Goal: Transaction & Acquisition: Purchase product/service

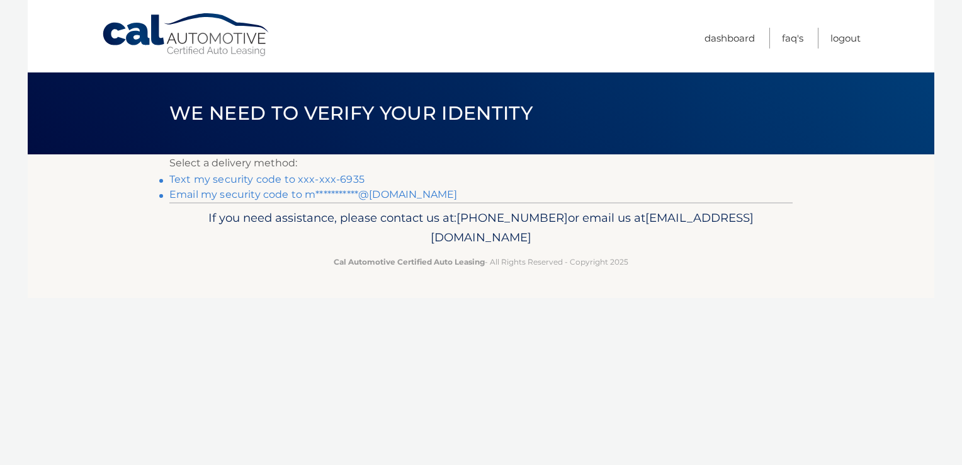
click at [253, 176] on link "Text my security code to xxx-xxx-6935" at bounding box center [266, 179] width 195 height 12
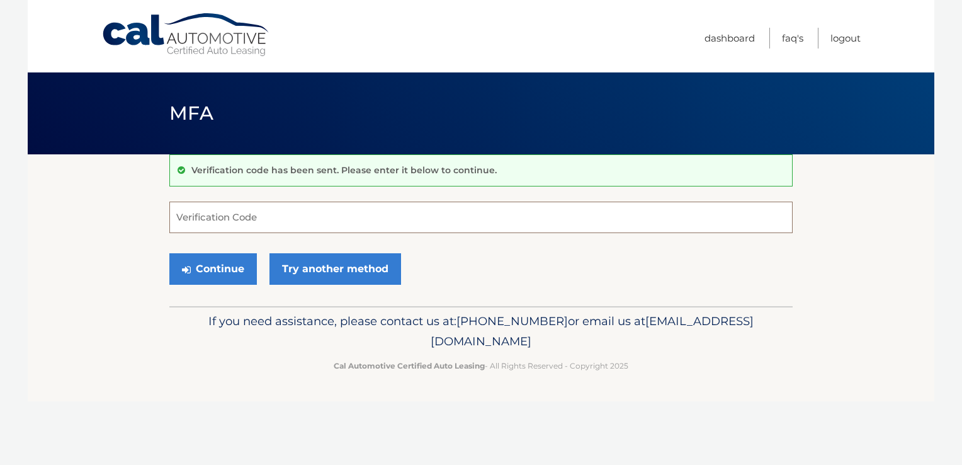
click at [206, 216] on input "Verification Code" at bounding box center [480, 216] width 623 height 31
type input "910290"
click at [215, 271] on button "Continue" at bounding box center [213, 268] width 88 height 31
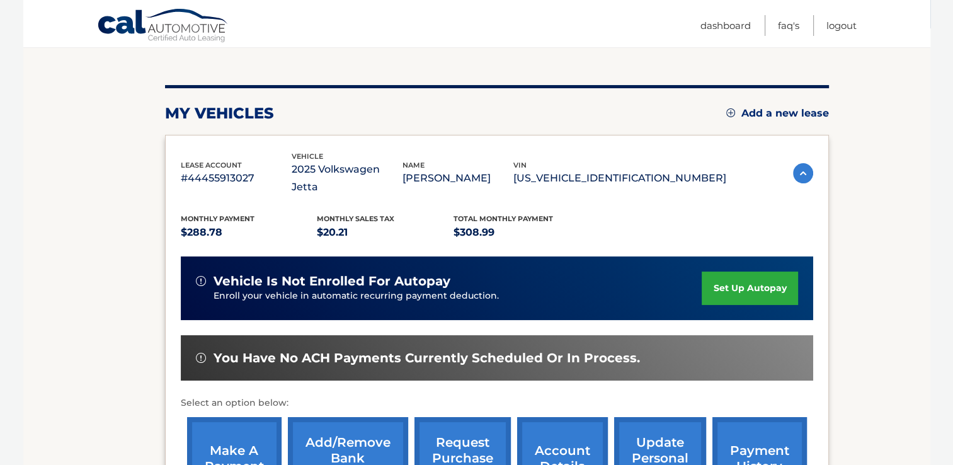
scroll to position [189, 0]
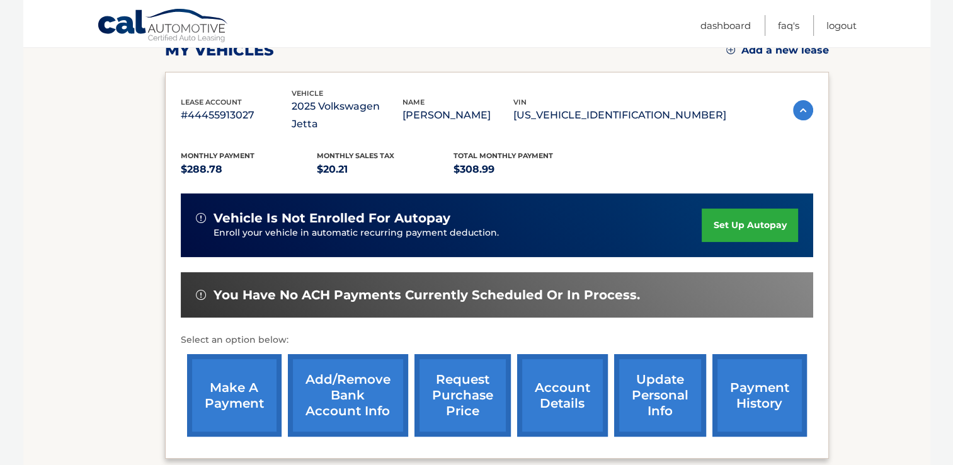
click at [228, 376] on link "make a payment" at bounding box center [234, 395] width 94 height 82
click at [751, 371] on link "payment history" at bounding box center [759, 395] width 94 height 82
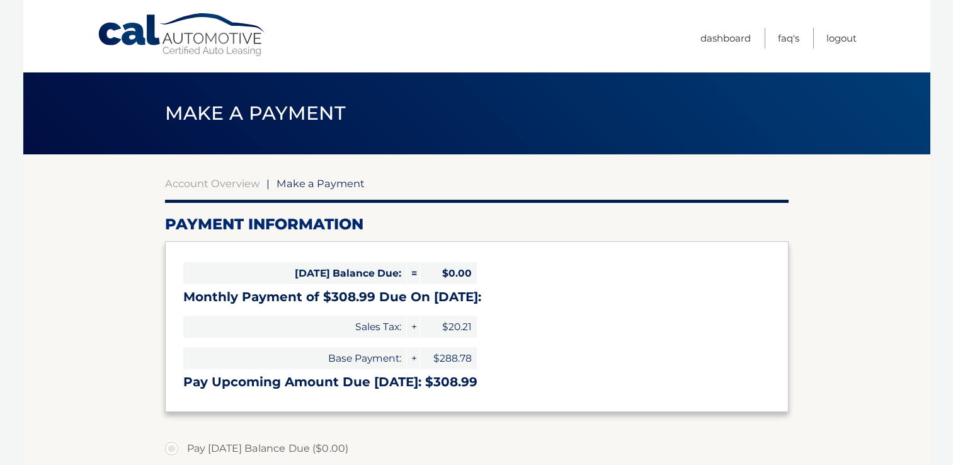
select select "YWQzYjBmOWYtNjdkNC00ZDVhLWJhYjYtOTJmZmMyMDIyNzBi"
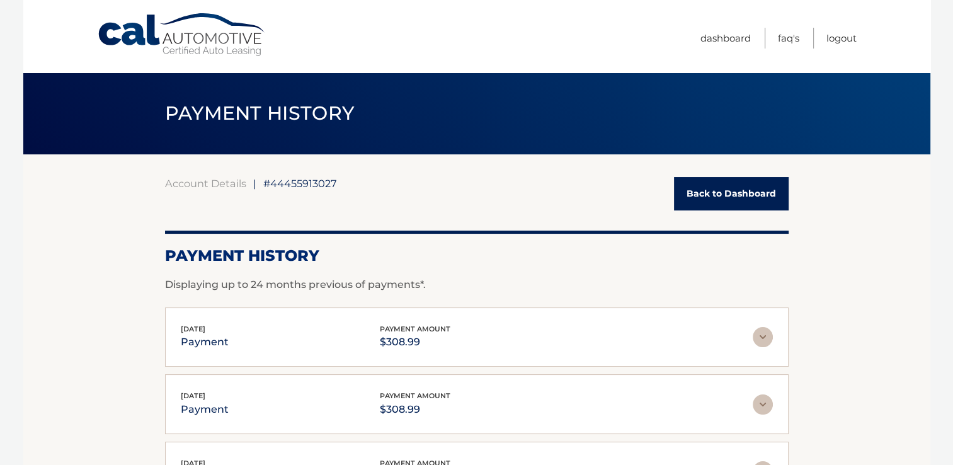
click at [740, 191] on link "Back to Dashboard" at bounding box center [731, 193] width 115 height 33
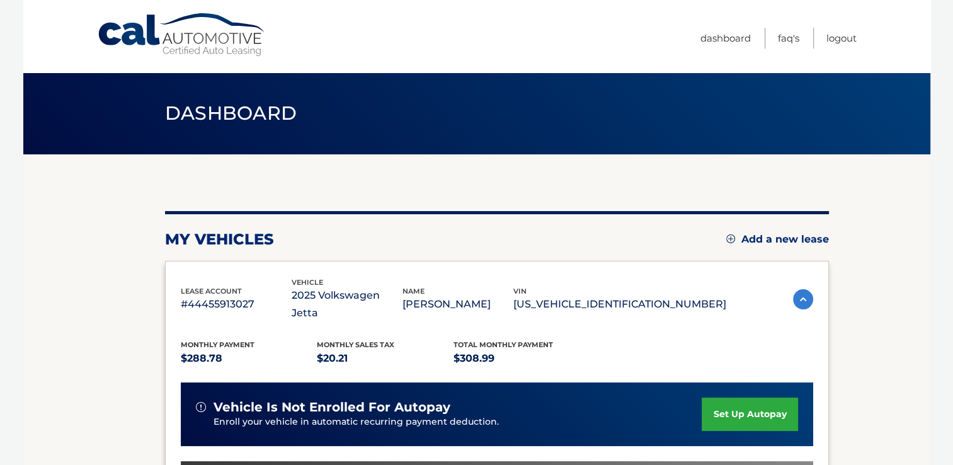
click at [801, 289] on img at bounding box center [803, 299] width 20 height 20
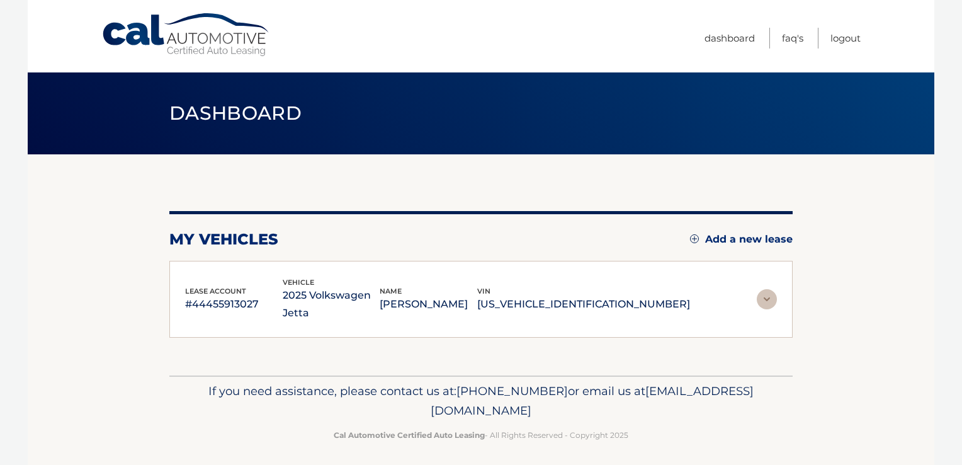
click at [766, 289] on img at bounding box center [767, 299] width 20 height 20
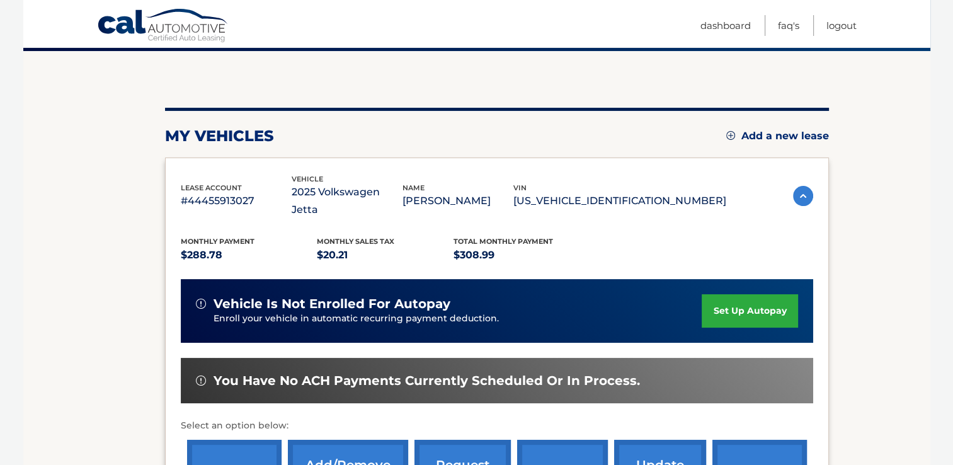
scroll to position [189, 0]
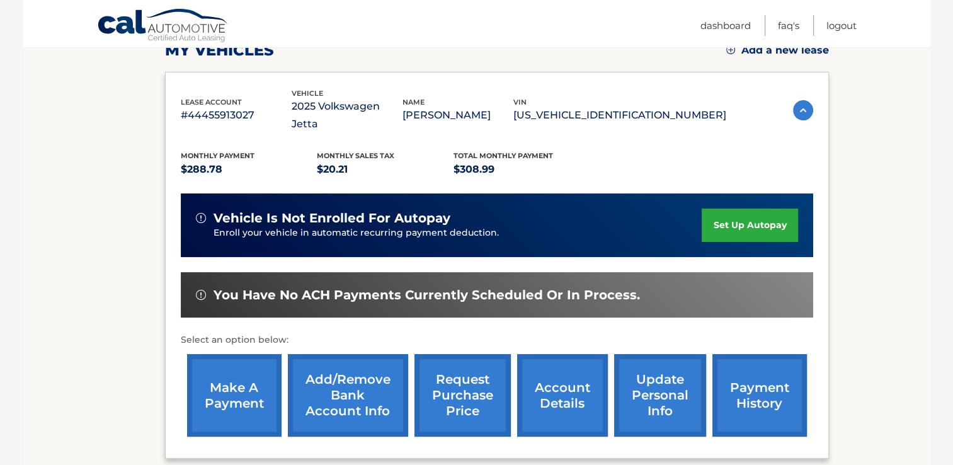
click at [562, 382] on link "account details" at bounding box center [562, 395] width 91 height 82
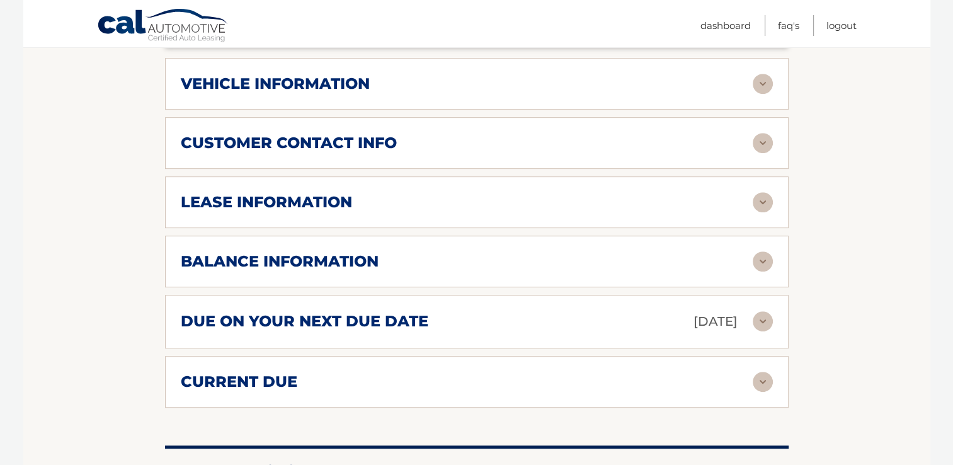
scroll to position [630, 0]
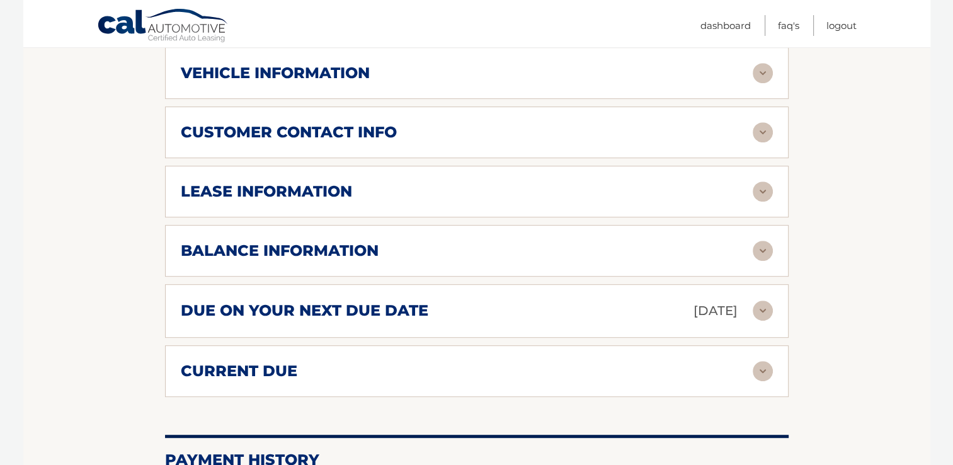
click at [478, 361] on div "current due" at bounding box center [467, 370] width 572 height 19
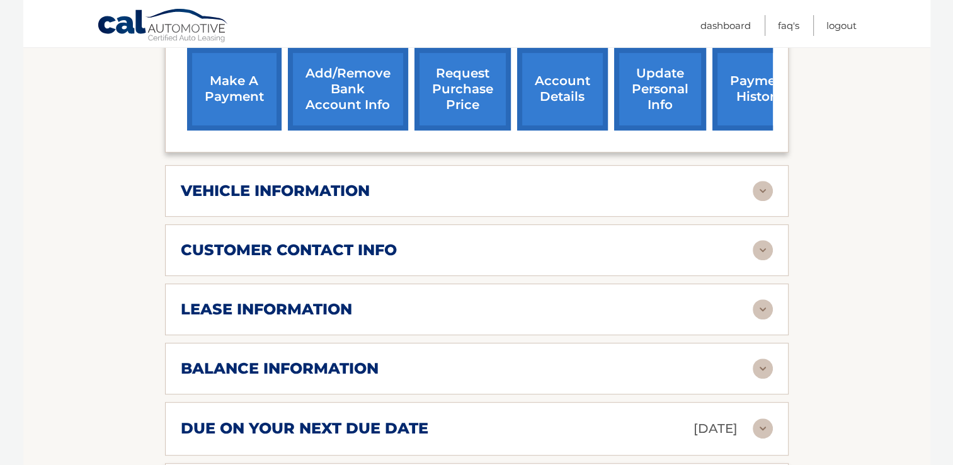
scroll to position [504, 0]
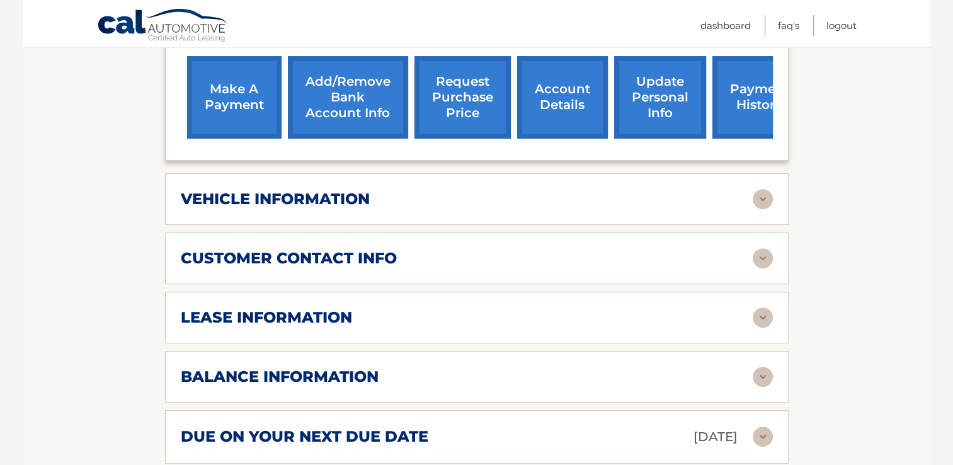
click at [358, 427] on h2 "due on your next due date" at bounding box center [304, 436] width 247 height 19
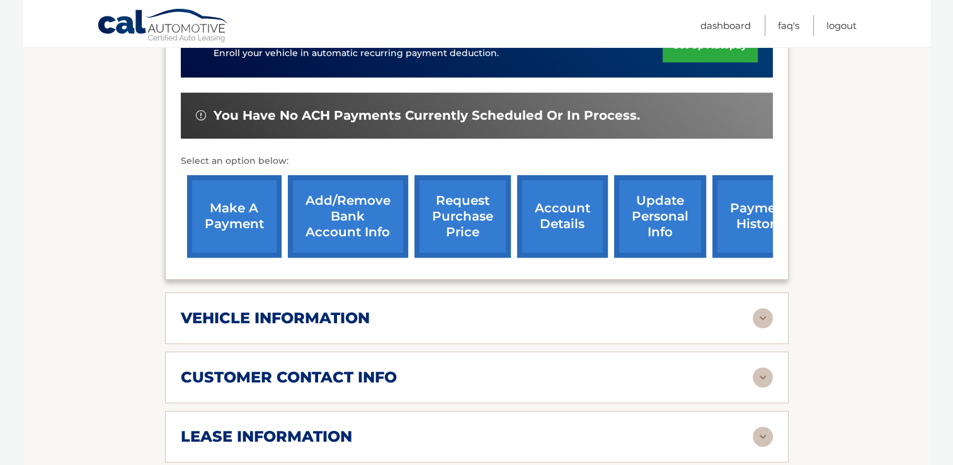
scroll to position [378, 0]
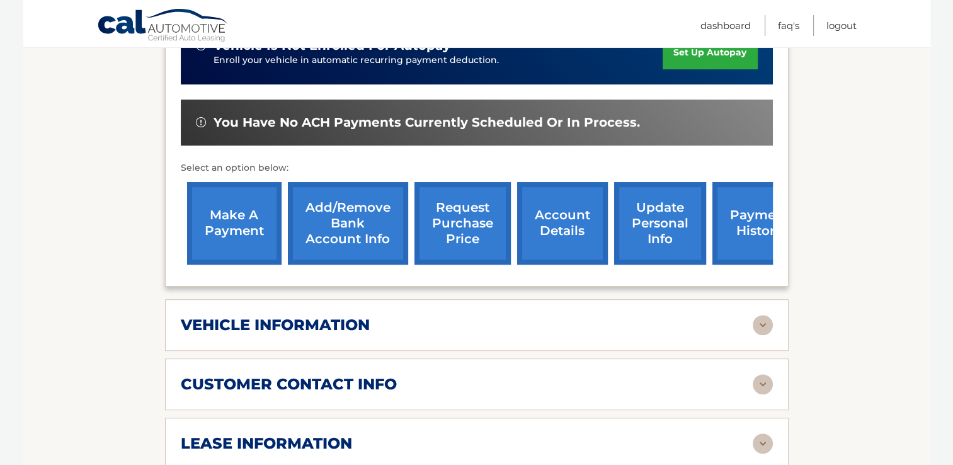
click at [745, 203] on link "payment history" at bounding box center [759, 223] width 94 height 82
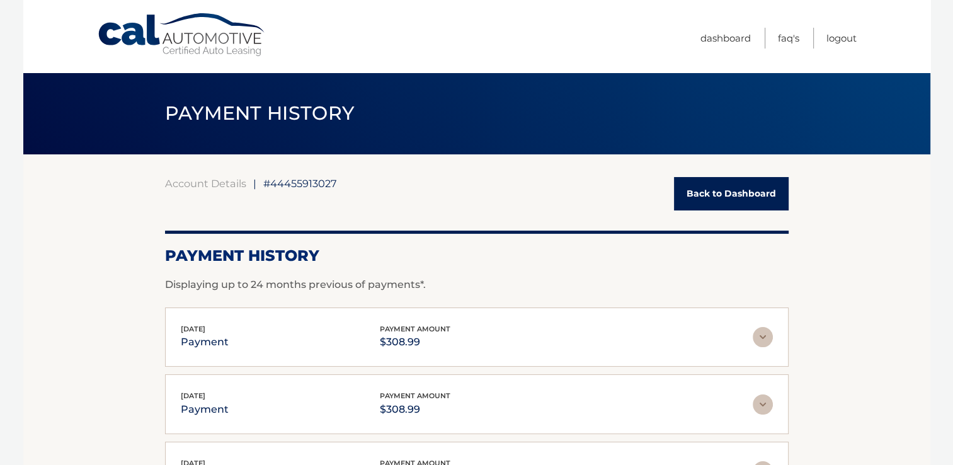
click at [735, 200] on link "Back to Dashboard" at bounding box center [731, 193] width 115 height 33
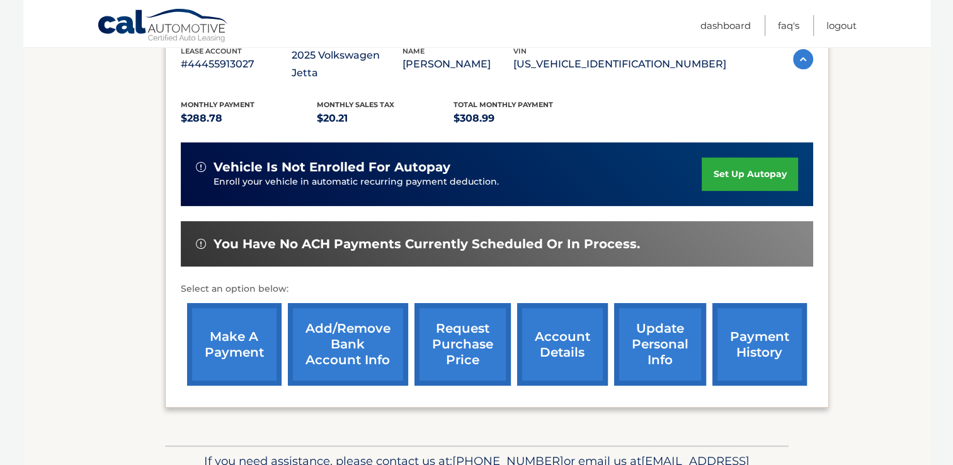
scroll to position [252, 0]
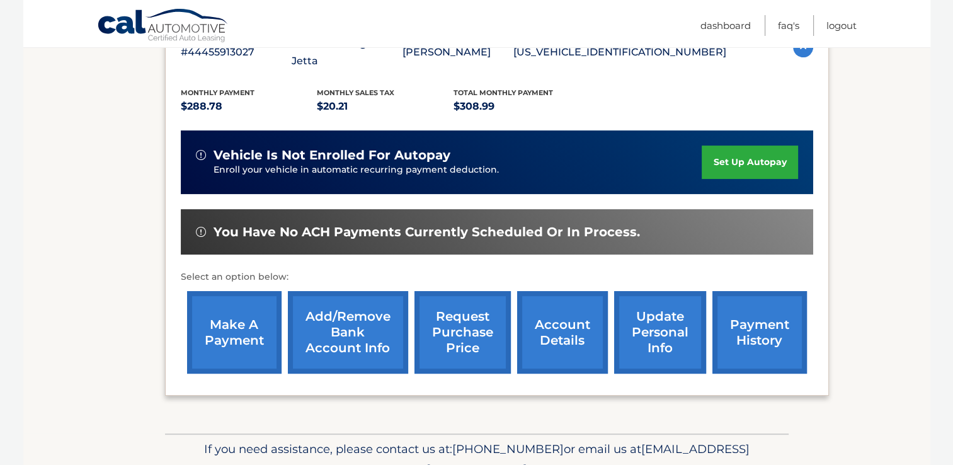
click at [232, 327] on link "make a payment" at bounding box center [234, 332] width 94 height 82
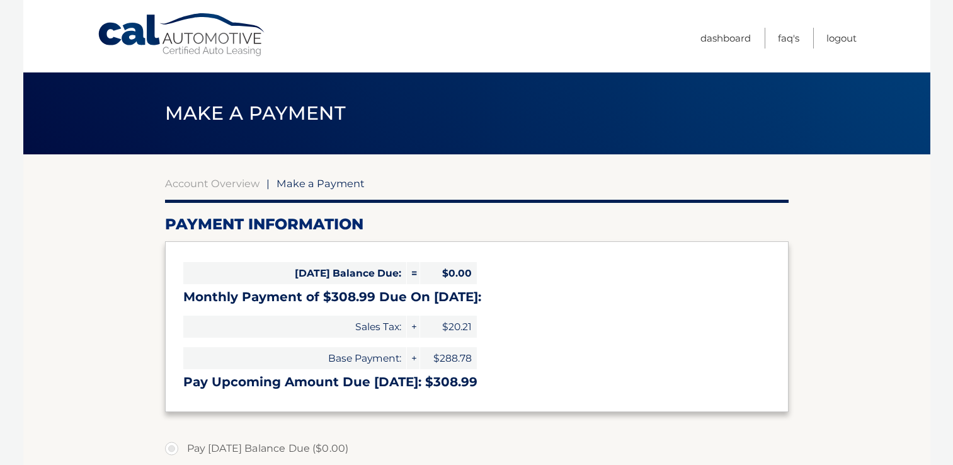
select select "YWQzYjBmOWYtNjdkNC00ZDVhLWJhYjYtOTJmZmMyMDIyNzBi"
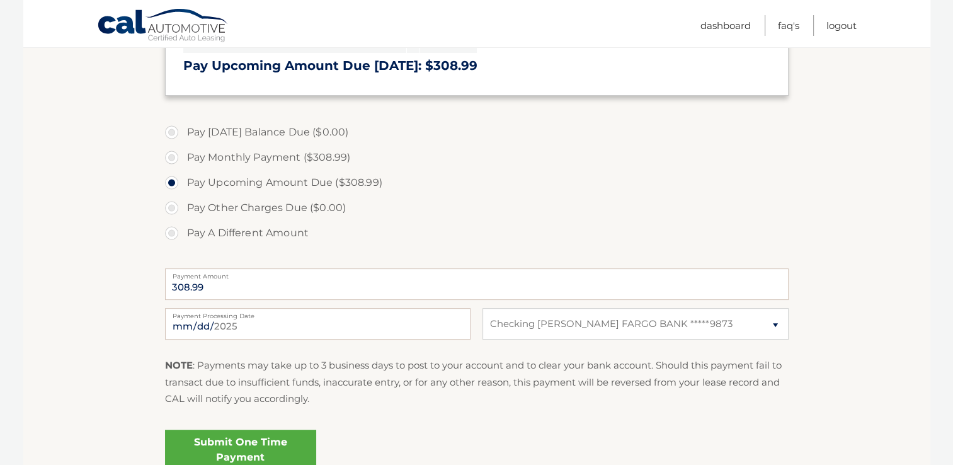
scroll to position [308, 0]
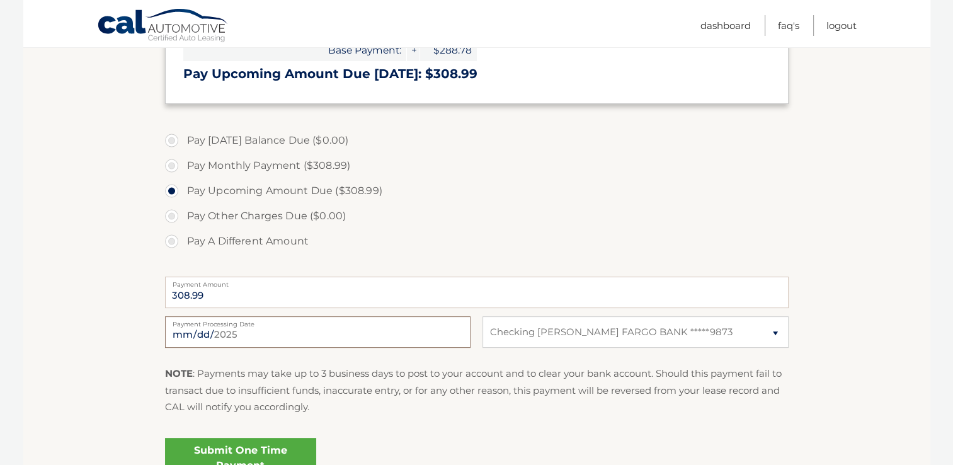
click at [272, 329] on input "2025-08-31" at bounding box center [317, 331] width 305 height 31
type input "2025-09-18"
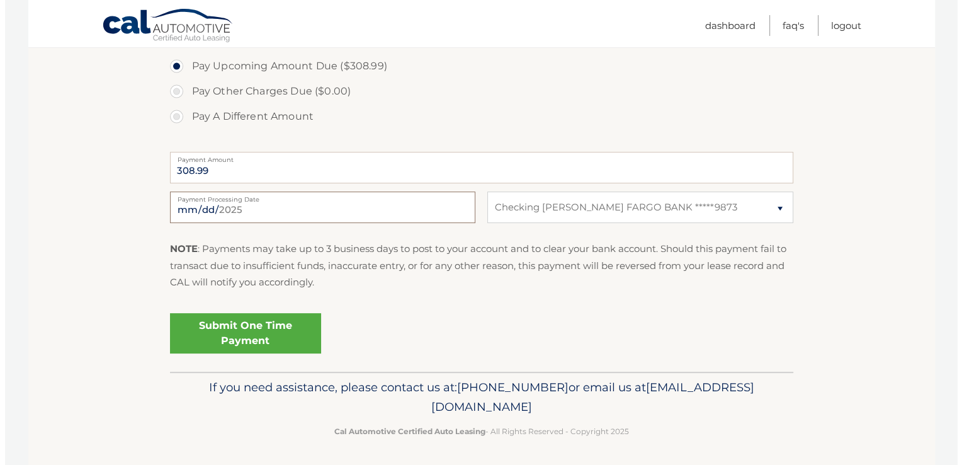
scroll to position [434, 0]
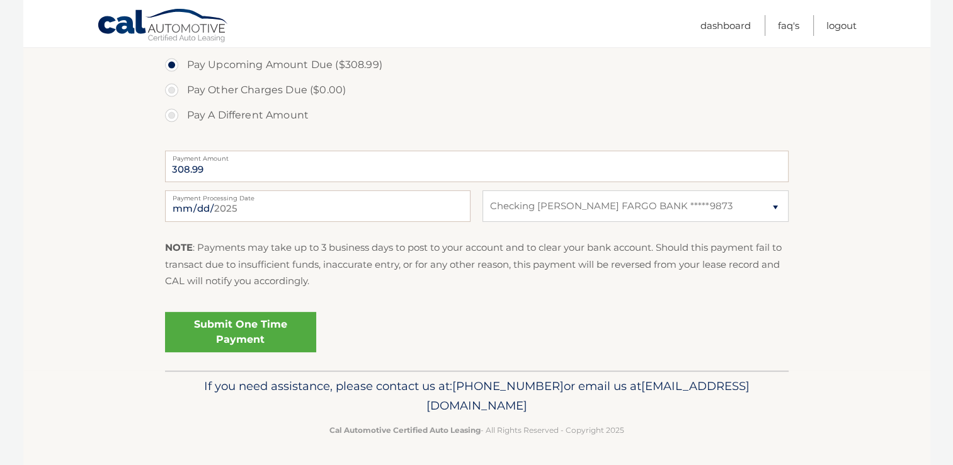
click at [239, 336] on link "Submit One Time Payment" at bounding box center [240, 332] width 151 height 40
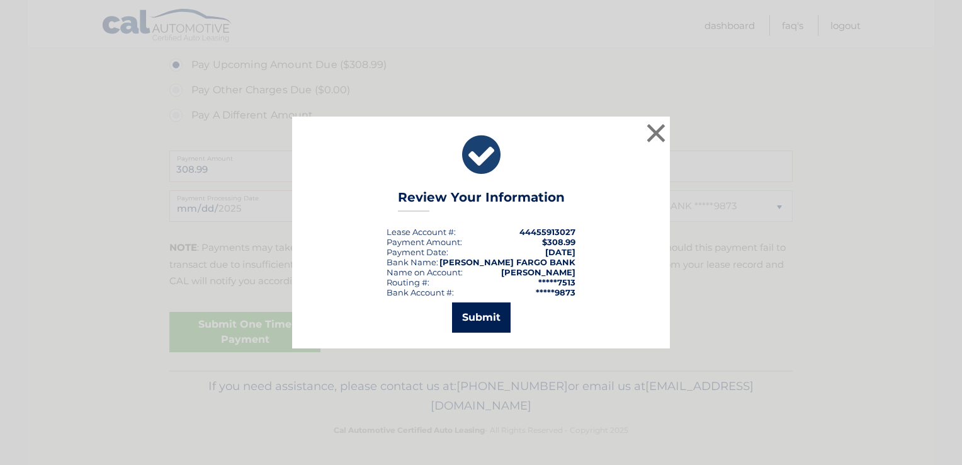
click at [488, 319] on button "Submit" at bounding box center [481, 317] width 59 height 30
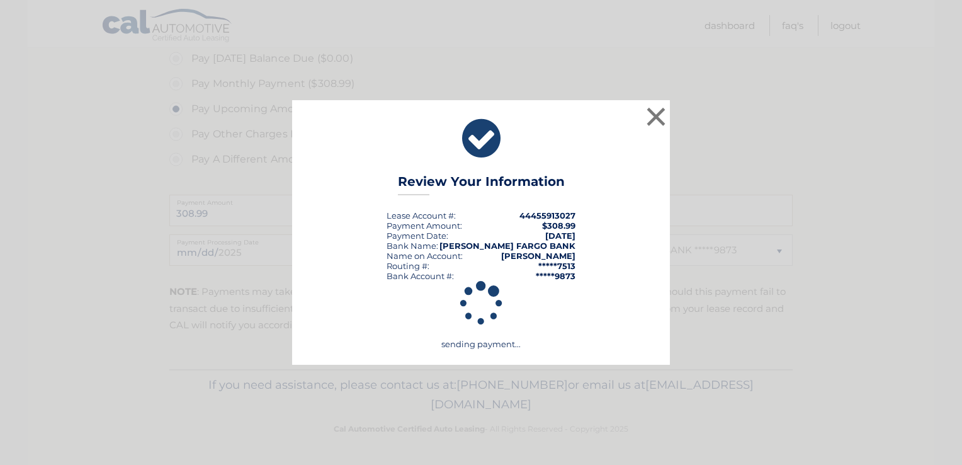
scroll to position [388, 0]
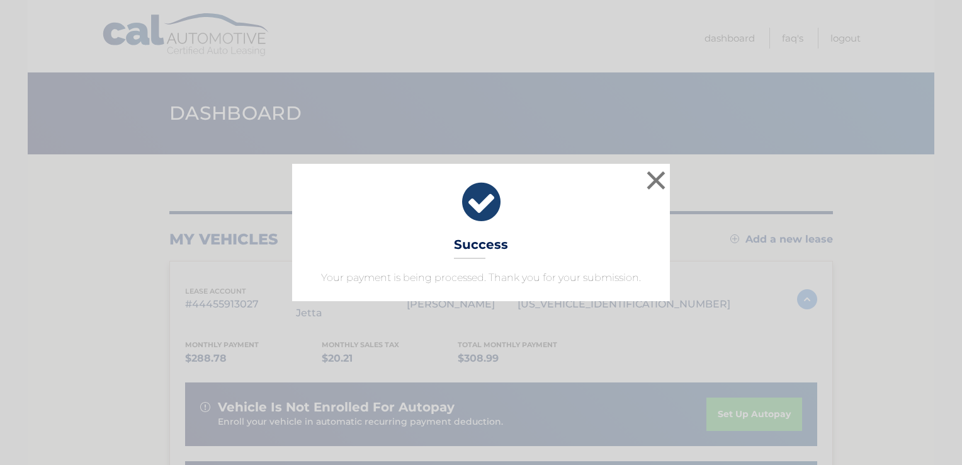
click at [477, 207] on icon at bounding box center [481, 201] width 346 height 45
click at [655, 179] on button "×" at bounding box center [655, 179] width 25 height 25
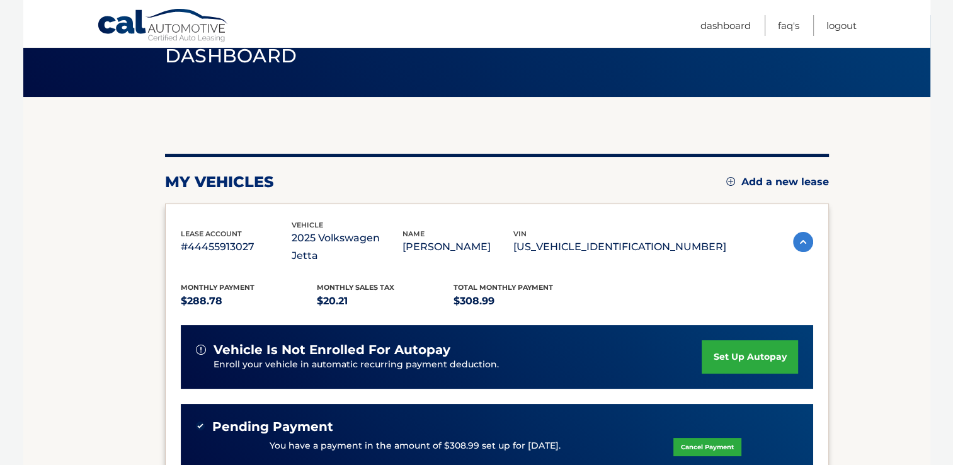
scroll to position [252, 0]
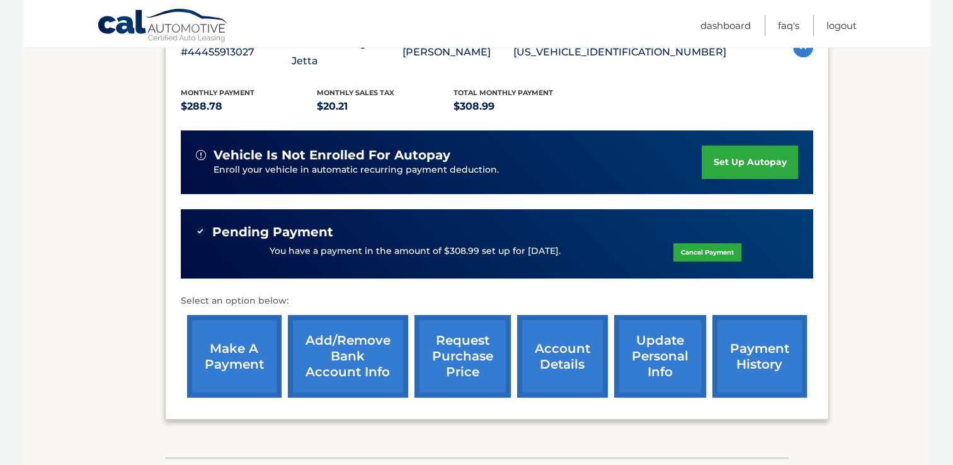
click at [767, 334] on link "payment history" at bounding box center [759, 356] width 94 height 82
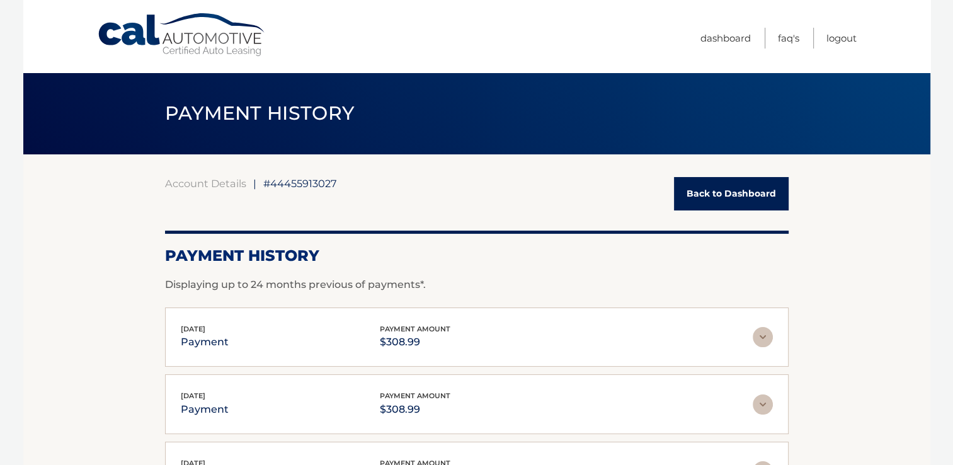
click at [719, 193] on link "Back to Dashboard" at bounding box center [731, 193] width 115 height 33
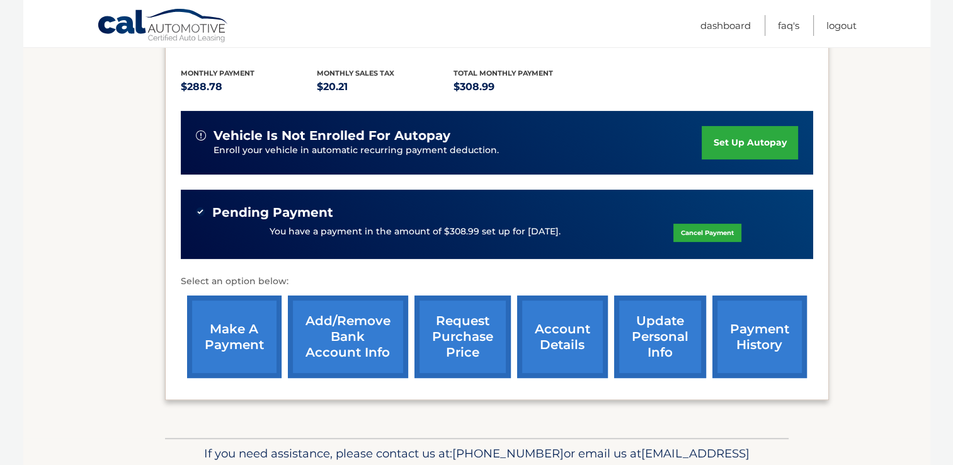
scroll to position [315, 0]
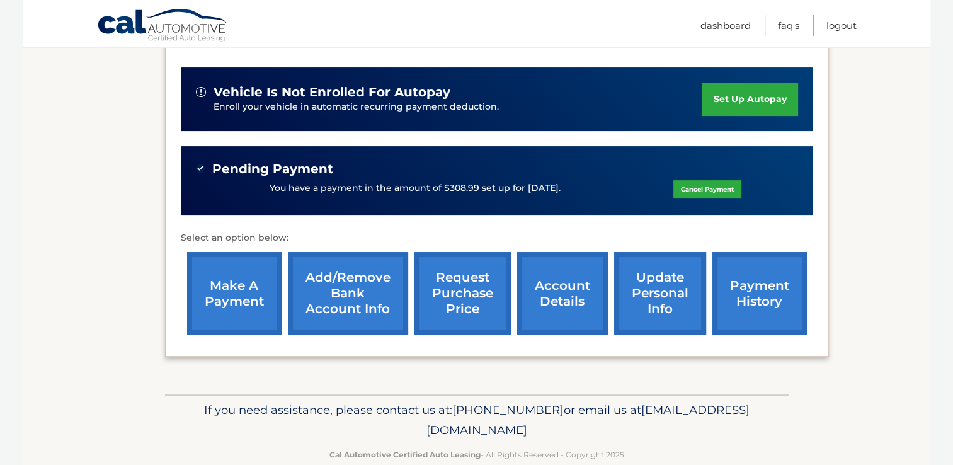
click at [559, 278] on link "account details" at bounding box center [562, 293] width 91 height 82
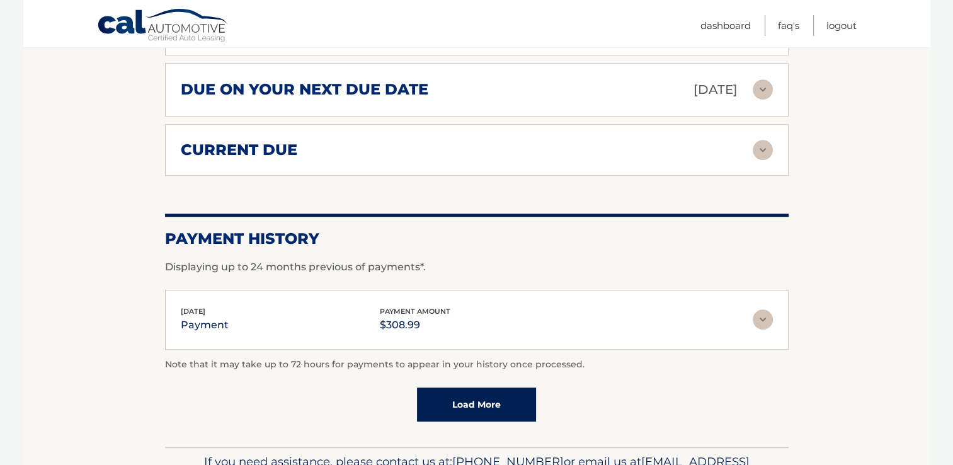
scroll to position [929, 0]
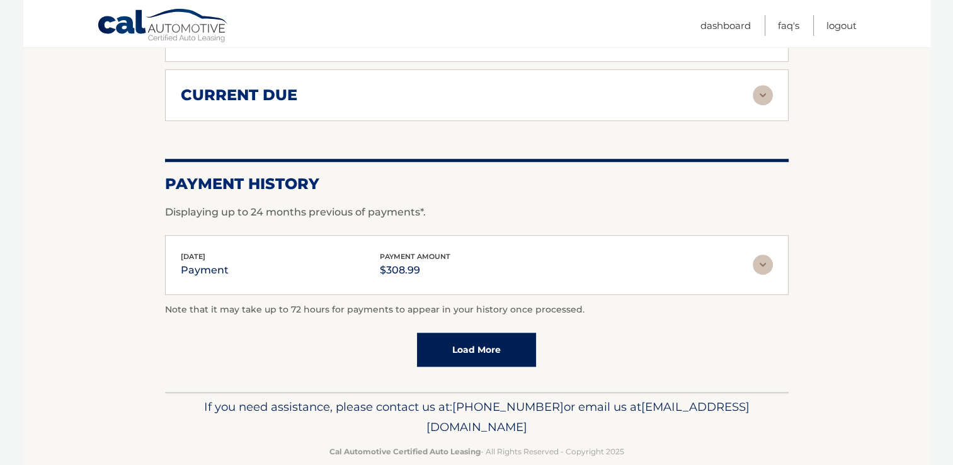
click at [477, 332] on link "Load More" at bounding box center [476, 349] width 119 height 34
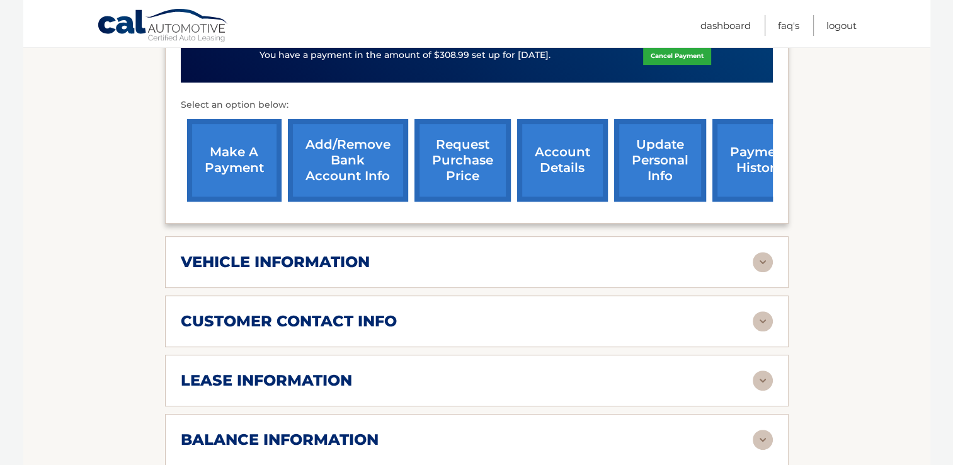
scroll to position [340, 0]
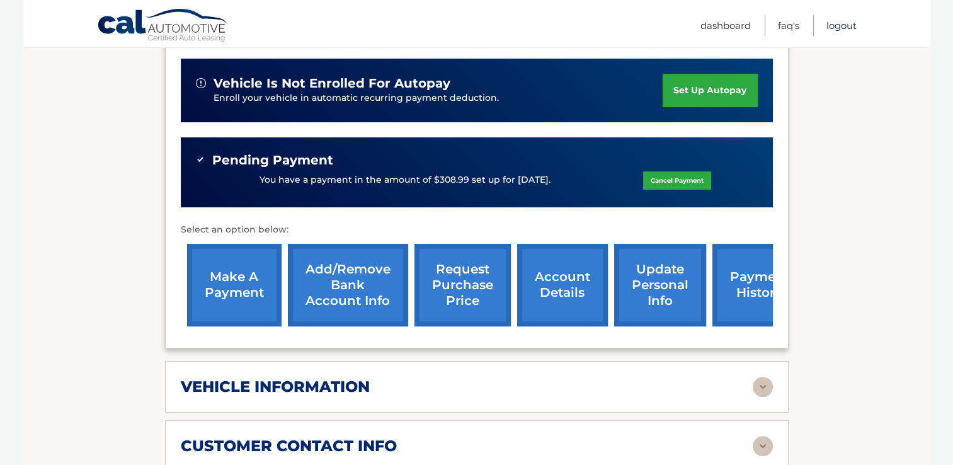
click at [839, 24] on link "Logout" at bounding box center [841, 25] width 30 height 21
